Goal: Information Seeking & Learning: Find specific fact

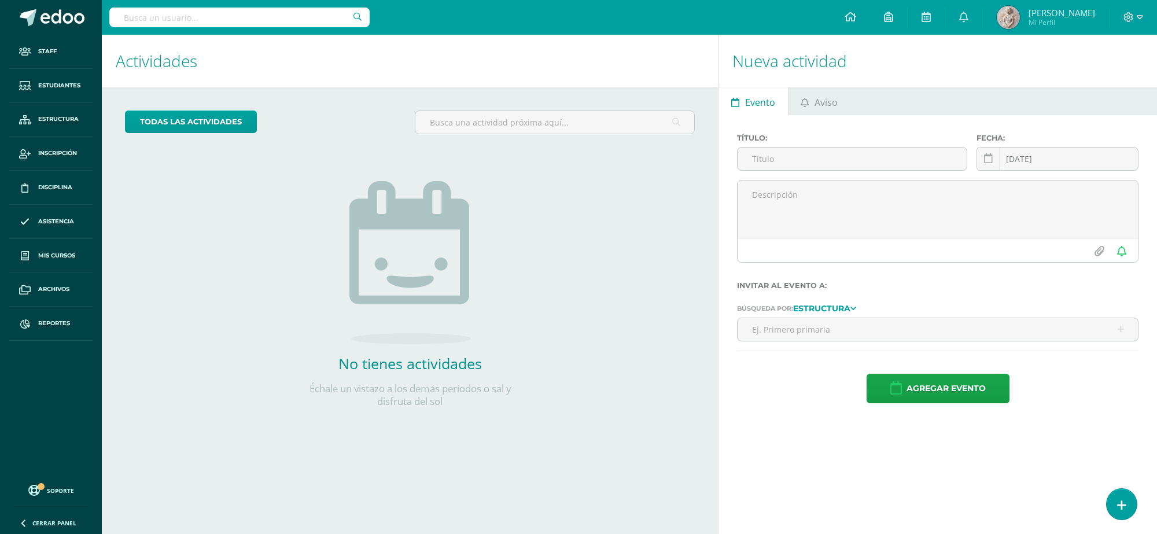
click at [179, 13] on input "text" at bounding box center [239, 18] width 260 height 20
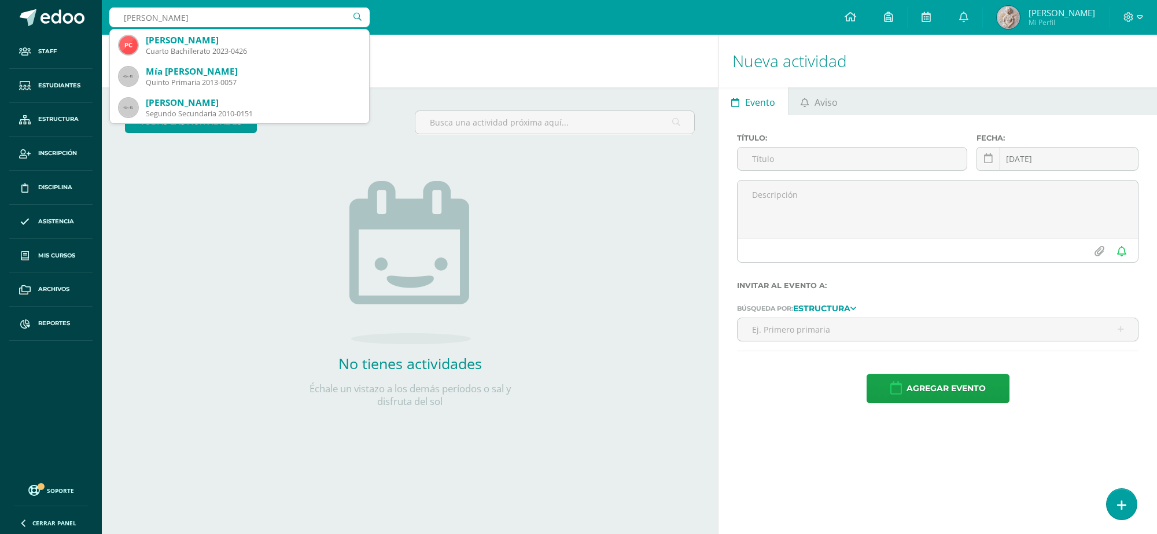
type input "paula calderon"
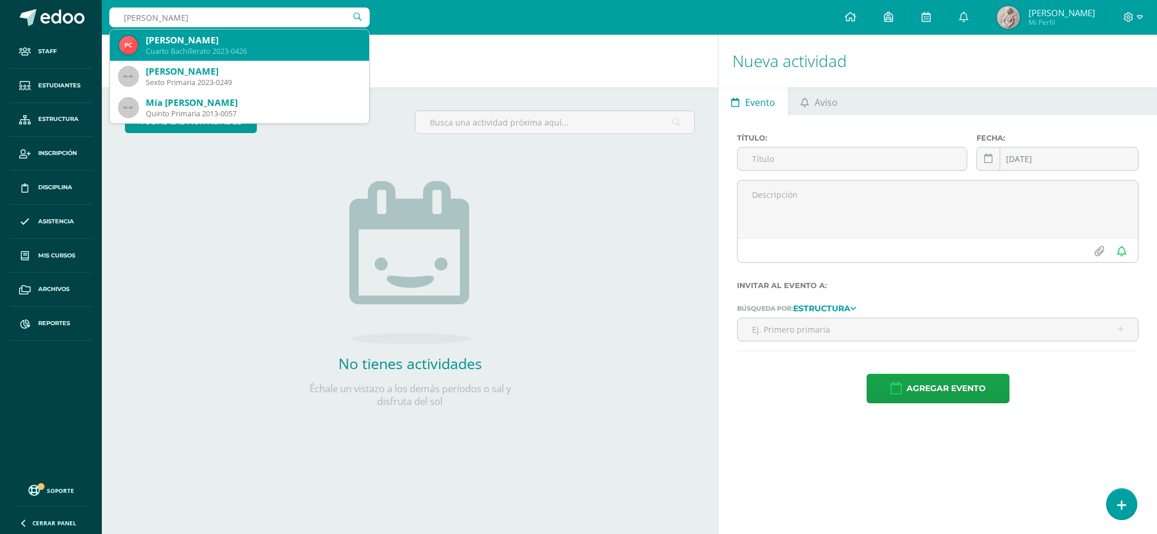
click at [252, 50] on div "Cuarto Bachillerato 2023-0426" at bounding box center [253, 51] width 214 height 10
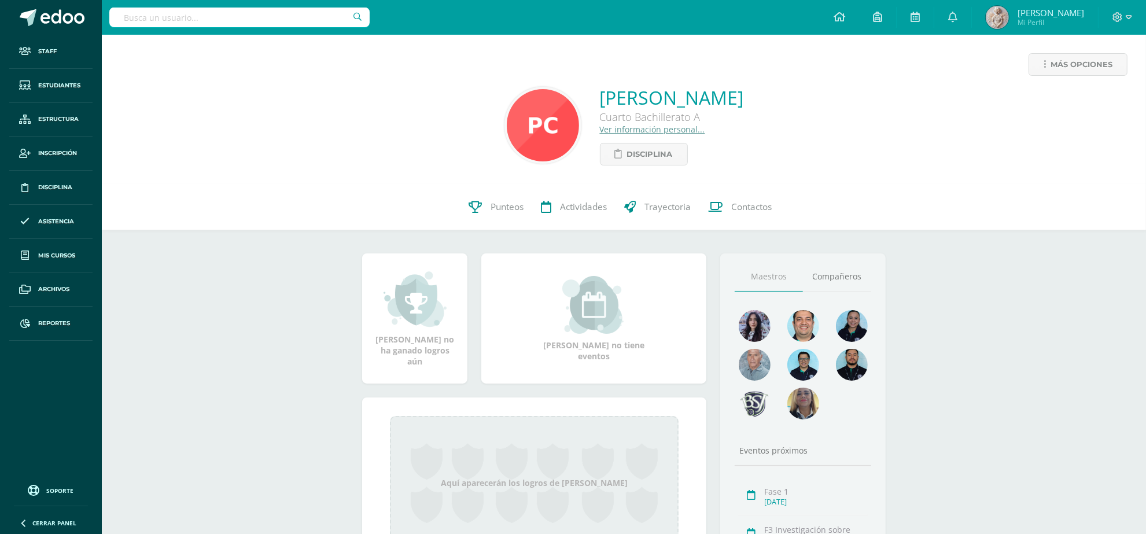
click at [608, 130] on link "Ver información personal..." at bounding box center [652, 129] width 105 height 11
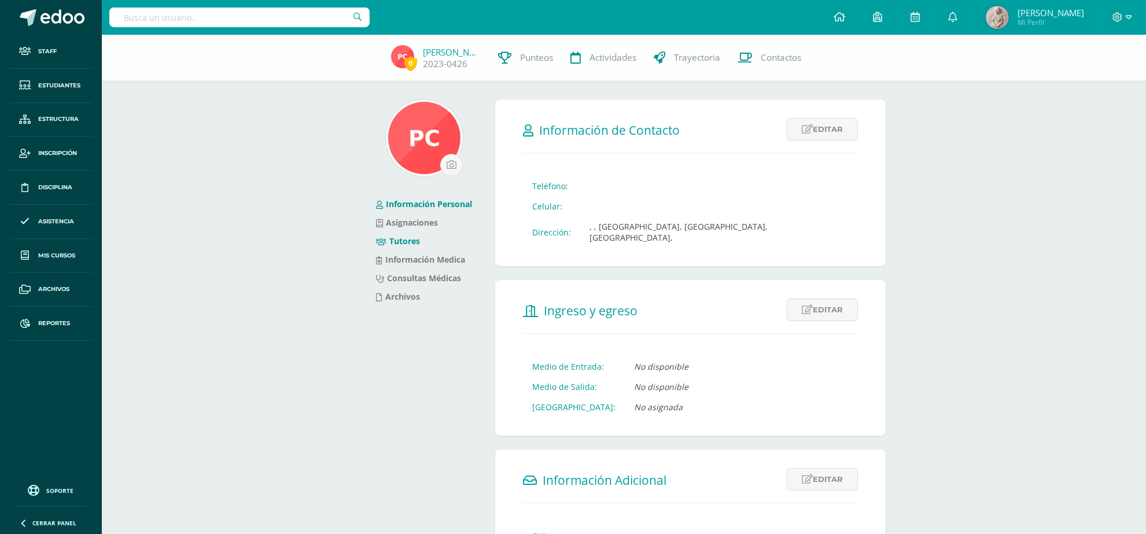
click at [416, 241] on link "Tutores" at bounding box center [398, 240] width 44 height 11
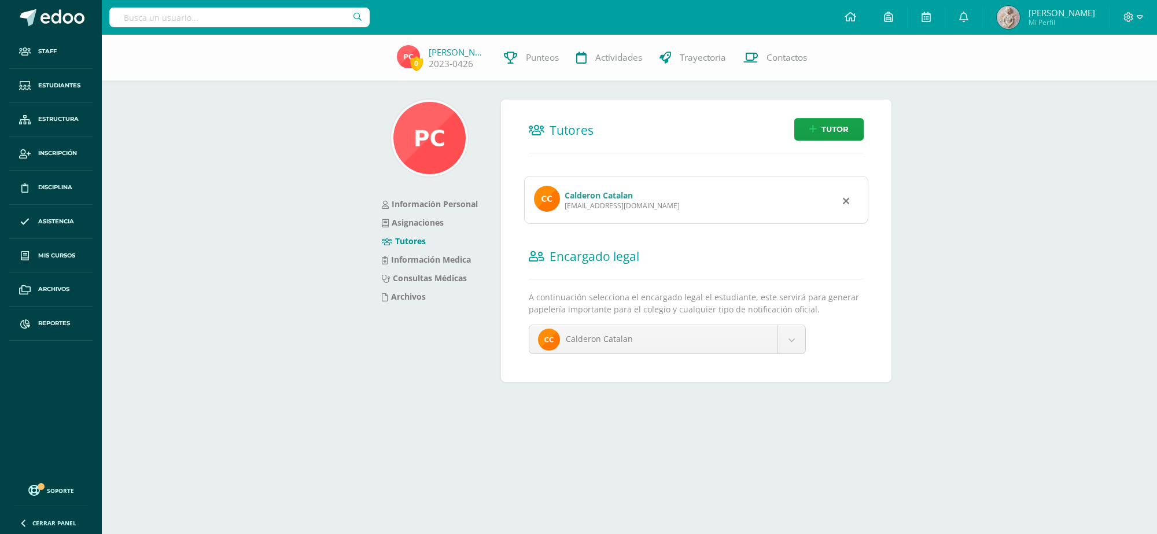
click at [226, 16] on input "text" at bounding box center [239, 18] width 260 height 20
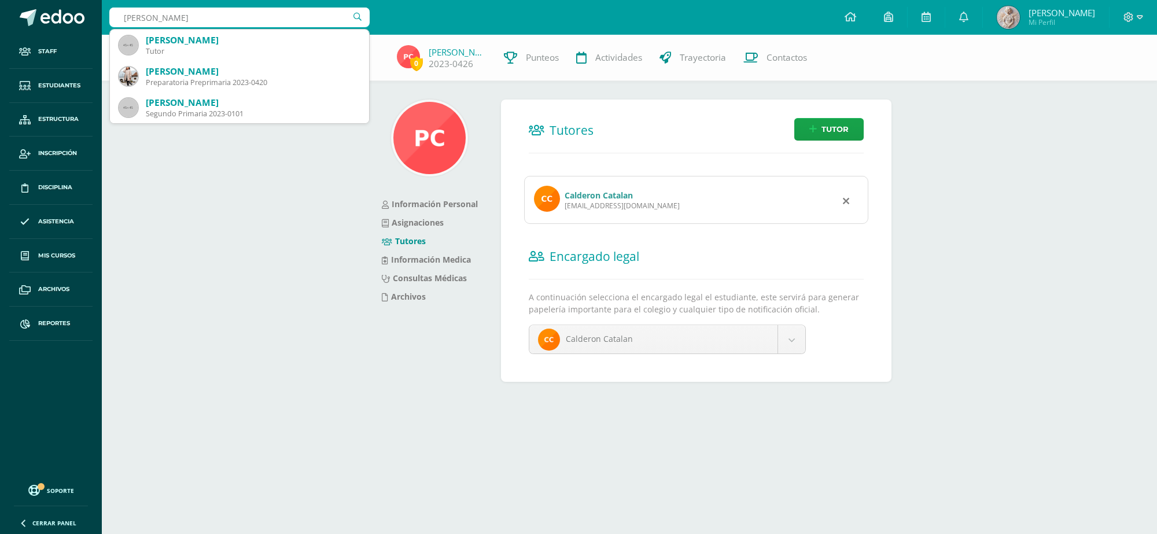
type input "valerie maldonado"
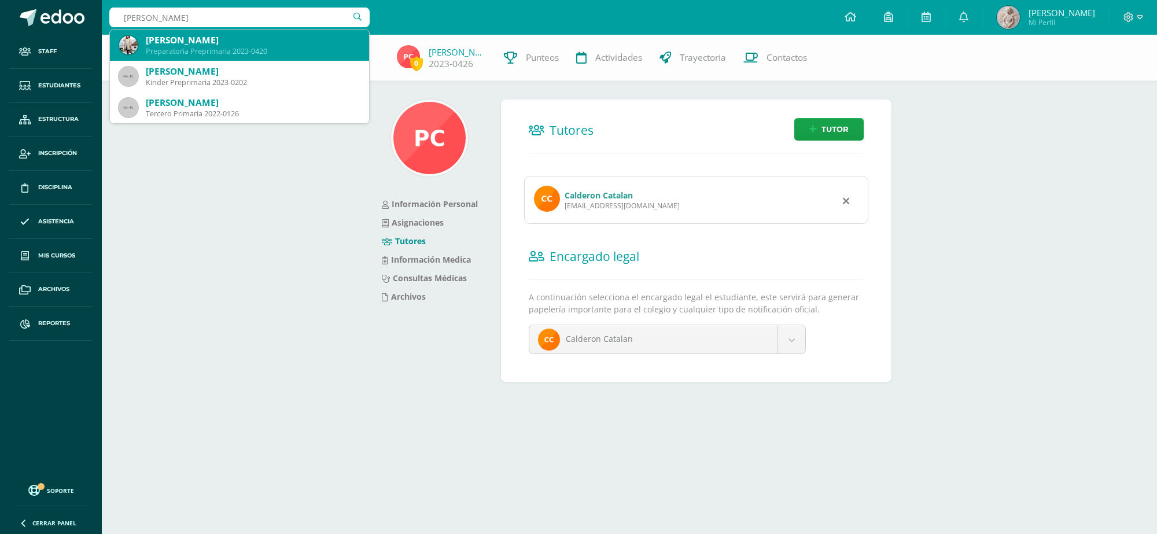
click at [246, 50] on div "Preparatoria Preprimaria 2023-0420" at bounding box center [253, 51] width 214 height 10
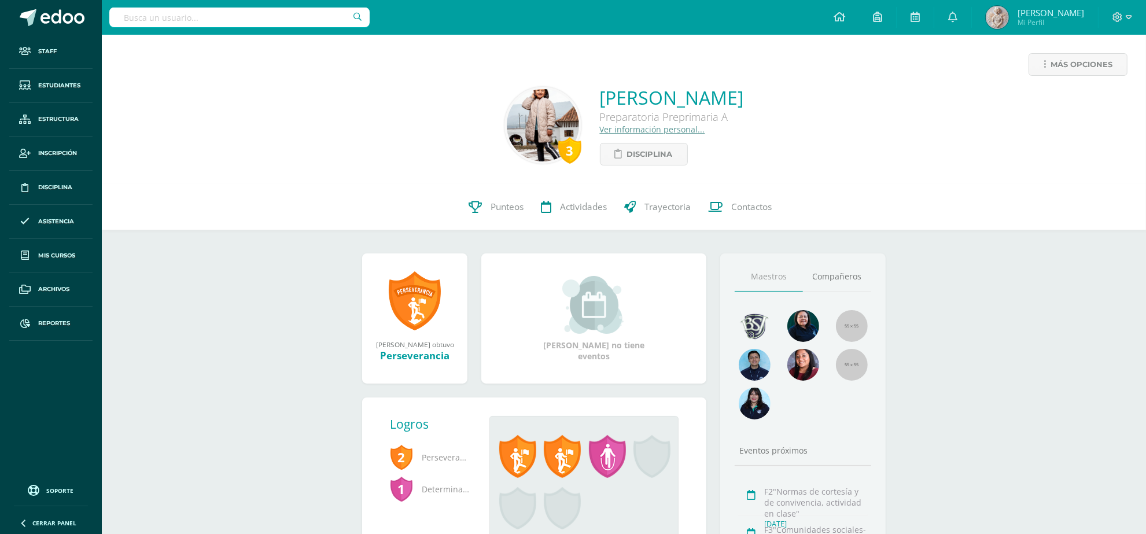
click at [645, 133] on link "Ver información personal..." at bounding box center [652, 129] width 105 height 11
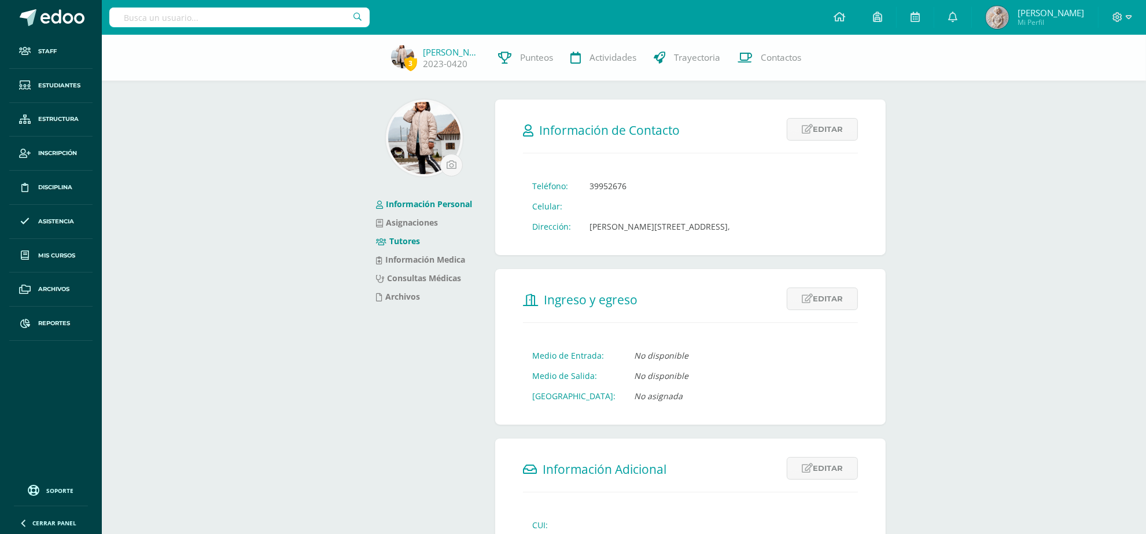
click at [403, 235] on link "Tutores" at bounding box center [398, 240] width 44 height 11
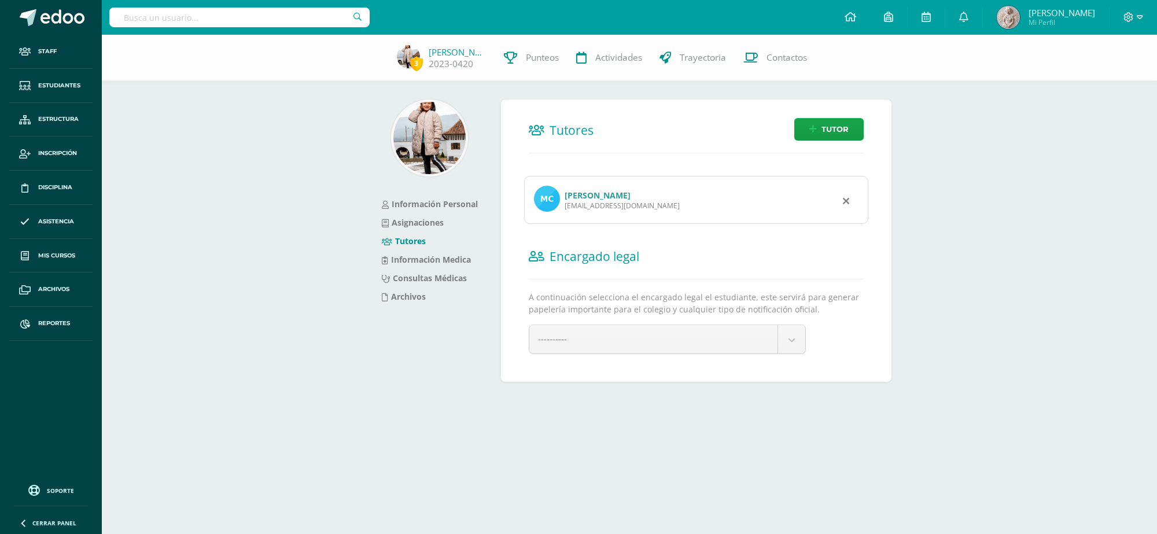
click at [587, 193] on link "[PERSON_NAME]" at bounding box center [597, 195] width 66 height 11
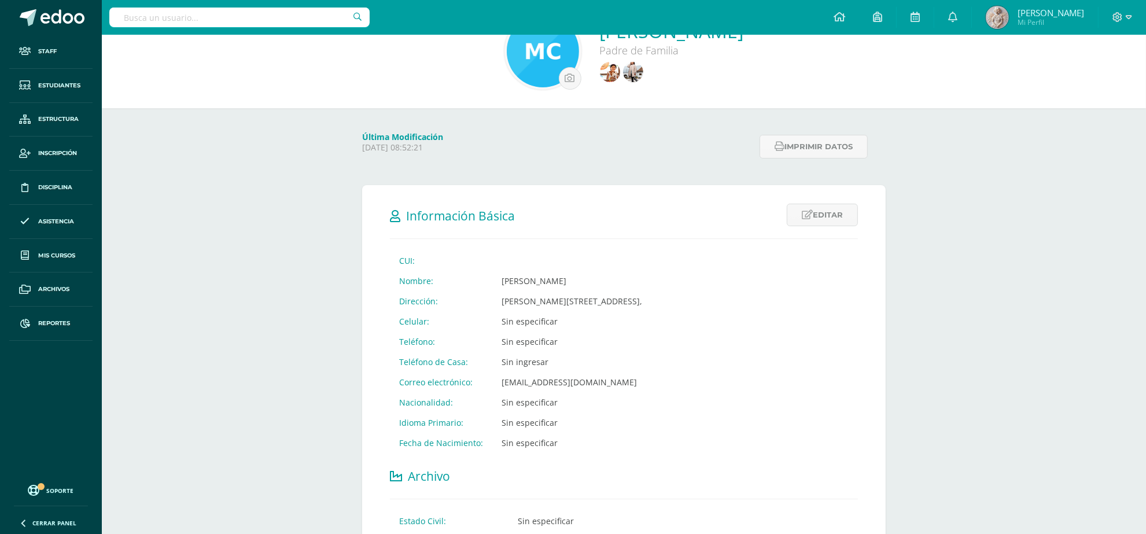
scroll to position [548, 0]
